Goal: Transaction & Acquisition: Purchase product/service

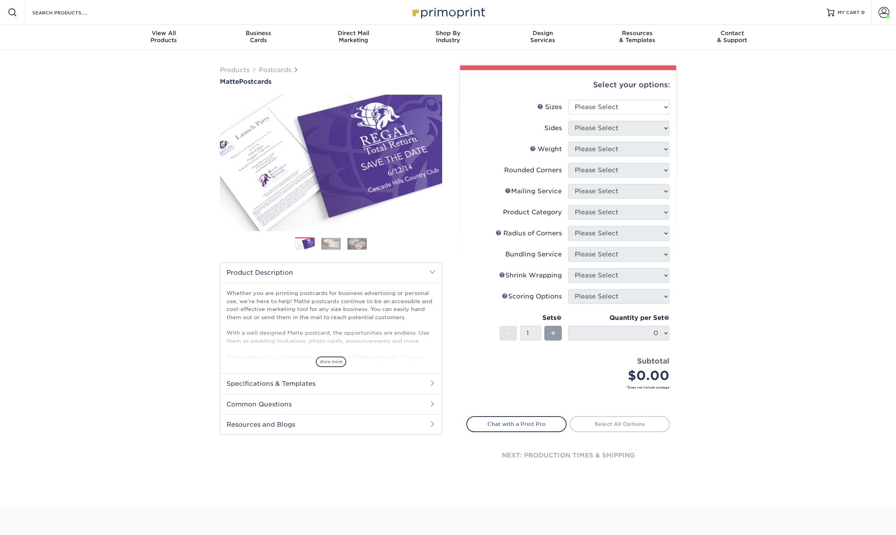
click at [709, 133] on div "Products Postcards Matte Postcards Next $" at bounding box center [448, 278] width 896 height 457
click at [640, 107] on select "Please Select 1.5" x 7" 2" x 4" 2" x 6" 2" x 7" 2" x 8" 2.12" x 5.5" 2.125" x 5…" at bounding box center [618, 107] width 101 height 15
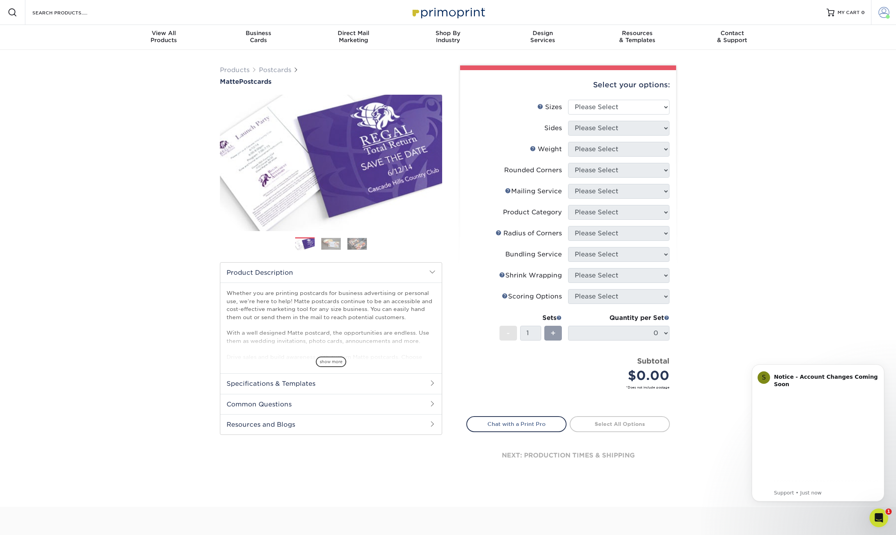
click at [882, 11] on span at bounding box center [884, 12] width 11 height 11
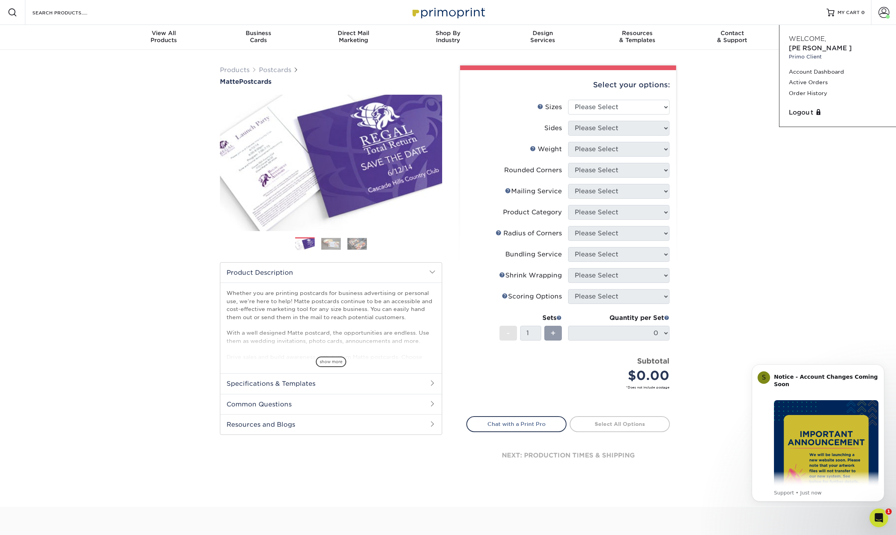
click at [733, 187] on div "Products Postcards Matte Postcards Next $" at bounding box center [448, 278] width 896 height 457
click at [624, 109] on select "Please Select 1.5" x 7" 2" x 4" 2" x 6" 2" x 7" 2" x 8" 2.12" x 5.5" 2.125" x 5…" at bounding box center [618, 107] width 101 height 15
select select "5.50x8.50"
click at [568, 100] on select "Please Select 1.5" x 7" 2" x 4" 2" x 6" 2" x 7" 2" x 8" 2.12" x 5.5" 2.125" x 5…" at bounding box center [618, 107] width 101 height 15
click at [592, 125] on select "Please Select Print Both Sides Print Front Only" at bounding box center [618, 128] width 101 height 15
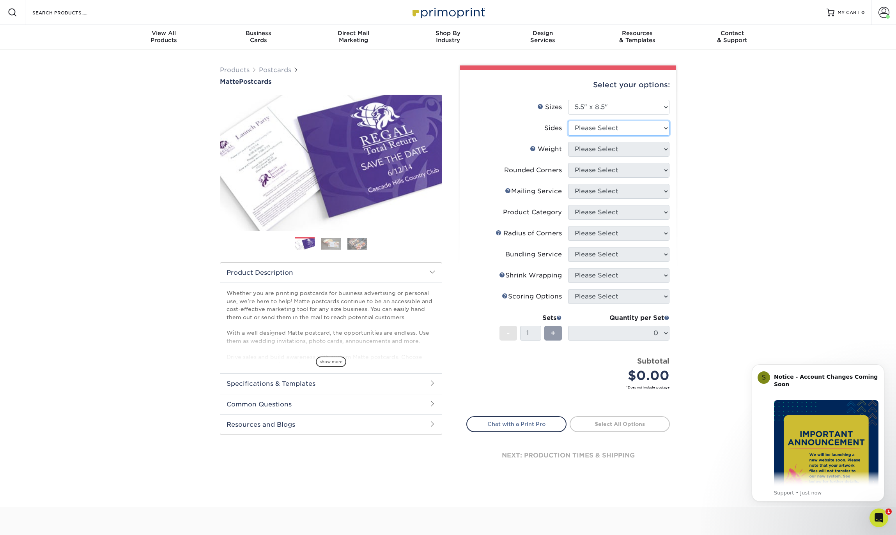
select select "13abbda7-1d64-4f25-8bb2-c179b224825d"
click at [568, 121] on select "Please Select Print Both Sides Print Front Only" at bounding box center [618, 128] width 101 height 15
click at [600, 151] on select "Please Select 14PT 16PT" at bounding box center [618, 149] width 101 height 15
select select "16PT"
click at [568, 142] on select "Please Select 14PT 16PT" at bounding box center [618, 149] width 101 height 15
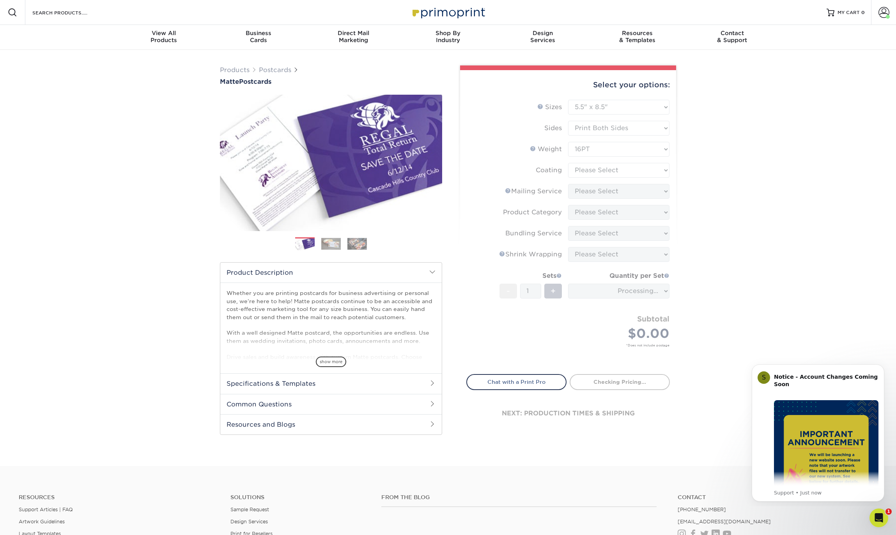
click at [707, 161] on div "Products Postcards Matte Postcards Next $" at bounding box center [448, 258] width 896 height 416
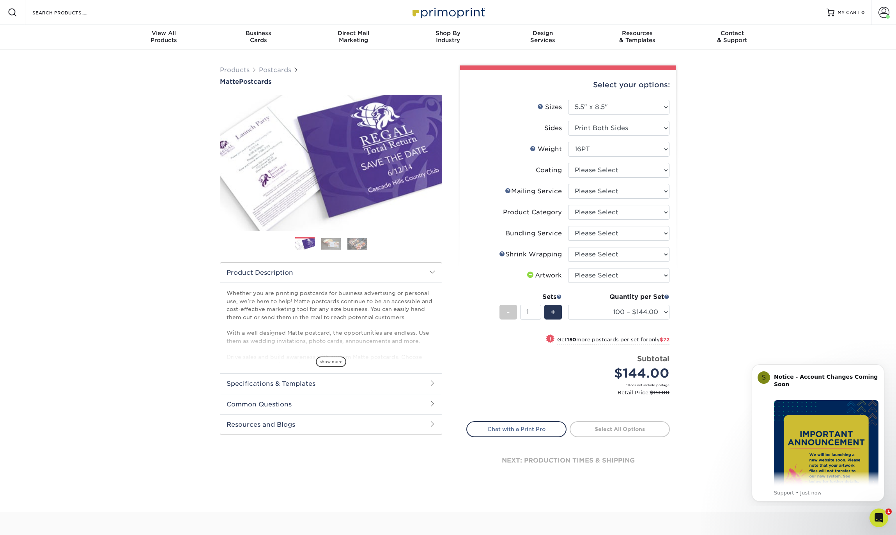
click at [690, 138] on div "Products Postcards Matte Postcards Next $" at bounding box center [448, 281] width 896 height 462
click at [601, 176] on select at bounding box center [618, 170] width 101 height 15
select select "121bb7b5-3b4d-429f-bd8d-bbf80e953313"
click at [568, 163] on select at bounding box center [618, 170] width 101 height 15
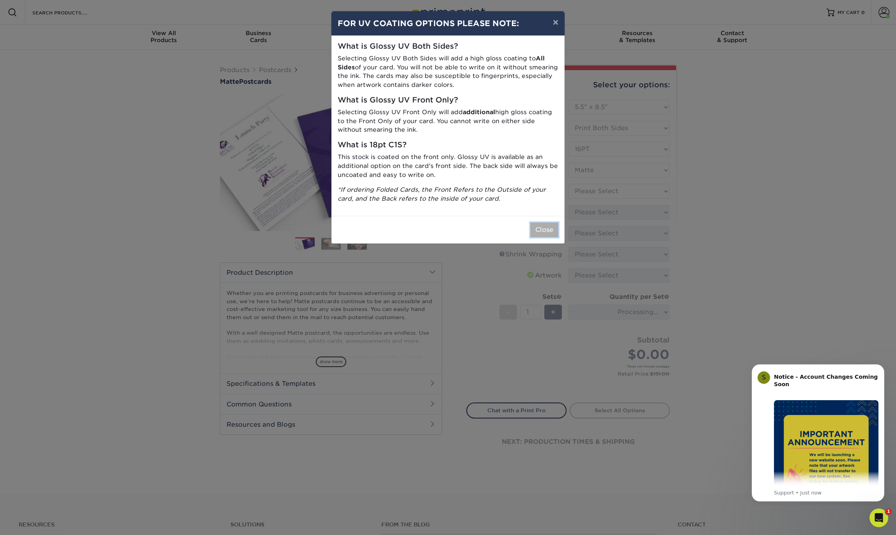
click at [543, 230] on button "Close" at bounding box center [544, 230] width 28 height 15
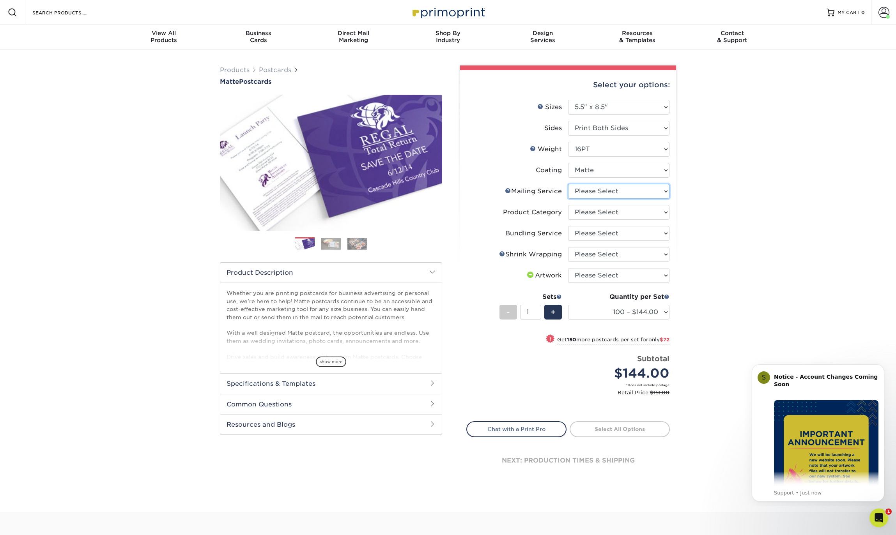
click at [583, 193] on select "Please Select No Direct Mailing Service No, I will mail/stamp/imprint Direct Ma…" at bounding box center [618, 191] width 101 height 15
select select "3e5e9bdd-d78a-4c28-a41d-fe1407925ca6"
click at [568, 184] on select "Please Select No Direct Mailing Service No, I will mail/stamp/imprint Direct Ma…" at bounding box center [618, 191] width 101 height 15
click at [586, 214] on select "Please Select Postcards" at bounding box center [618, 212] width 101 height 15
click at [645, 314] on select "100 – $144.00 250 – $216.00 500 – $239.00 1000 – $276.00 2500 – $443.00 5000 – …" at bounding box center [618, 312] width 101 height 15
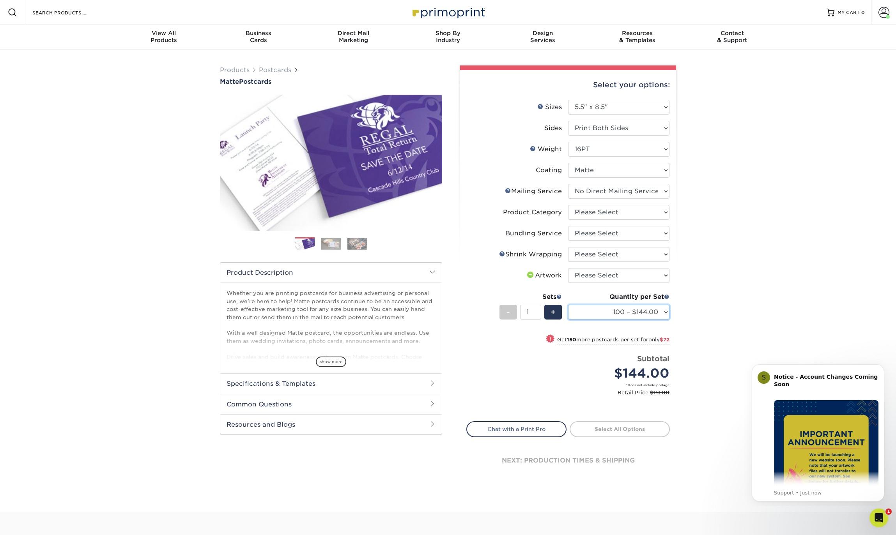
select select "1000 – $276.00"
click at [568, 305] on select "100 – $144.00 250 – $216.00 500 – $239.00 1000 – $276.00 2500 – $443.00 5000 – …" at bounding box center [618, 312] width 101 height 15
click at [736, 297] on div "Products Postcards Matte Postcards Next $" at bounding box center [448, 281] width 896 height 462
